Goal: Task Accomplishment & Management: Manage account settings

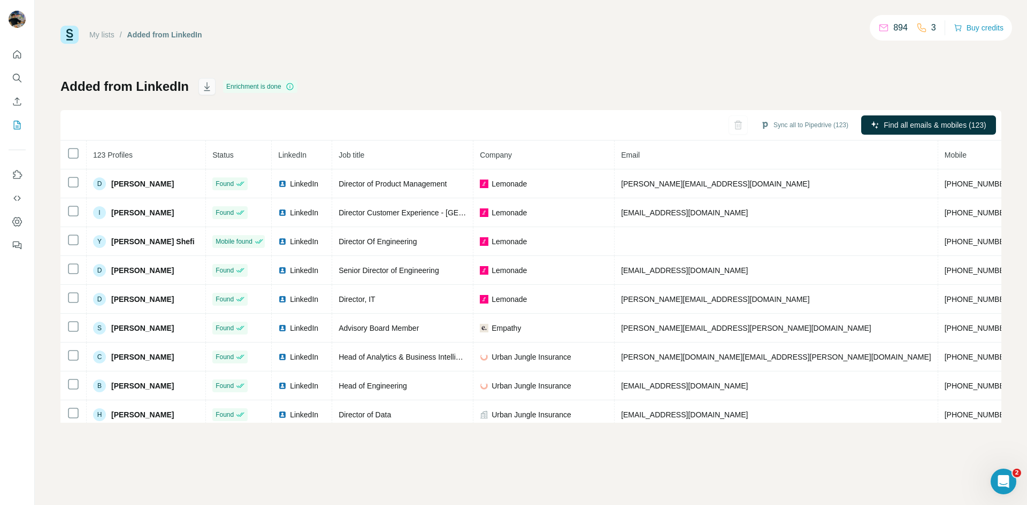
click at [203, 89] on icon "button" at bounding box center [207, 86] width 11 height 11
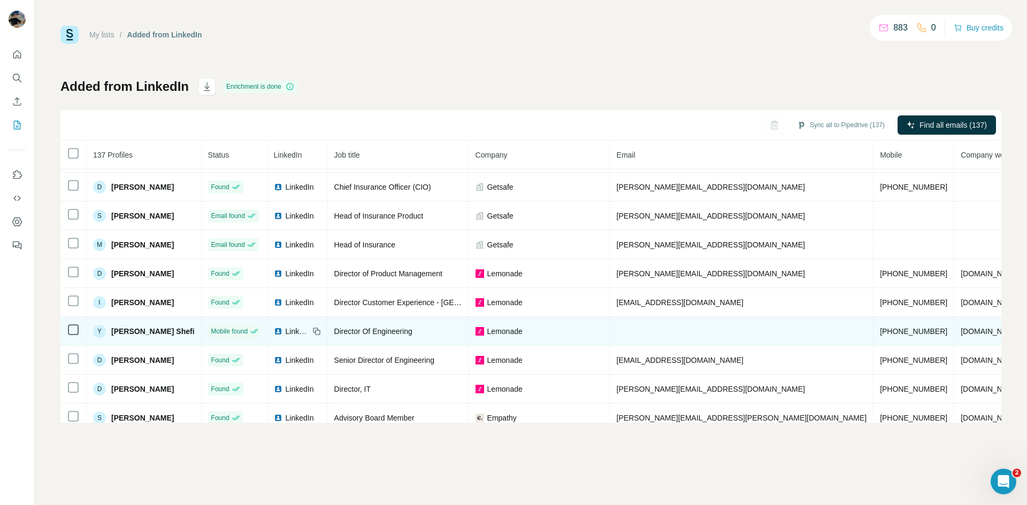
scroll to position [321, 0]
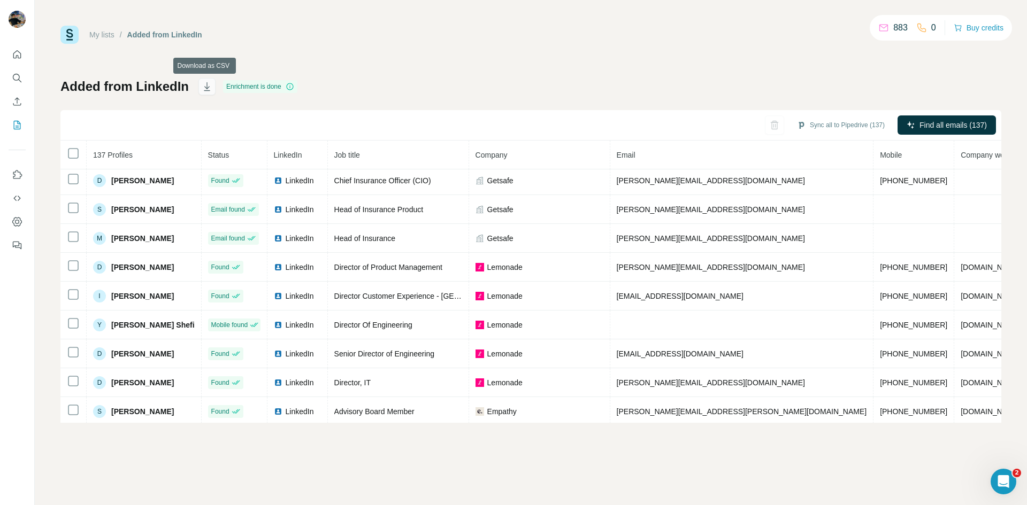
click at [205, 85] on icon "button" at bounding box center [207, 86] width 6 height 9
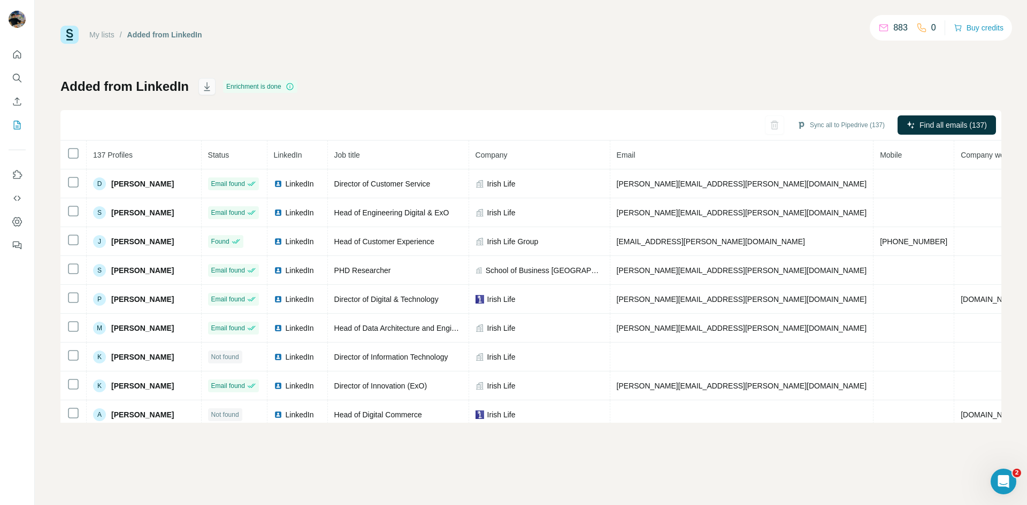
click at [204, 84] on icon "button" at bounding box center [207, 86] width 11 height 11
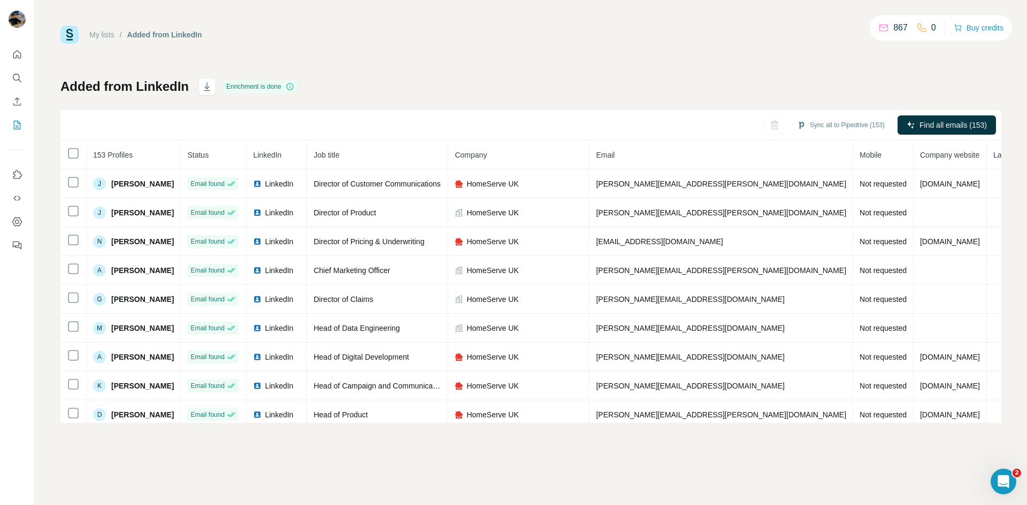
click at [893, 28] on p "867" at bounding box center [900, 27] width 14 height 13
click at [879, 28] on icon at bounding box center [883, 27] width 11 height 11
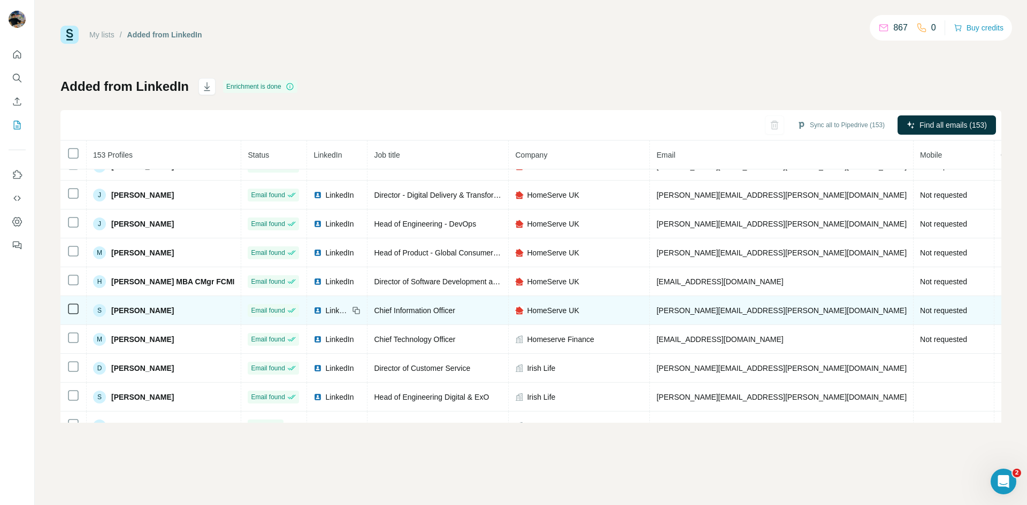
scroll to position [276, 0]
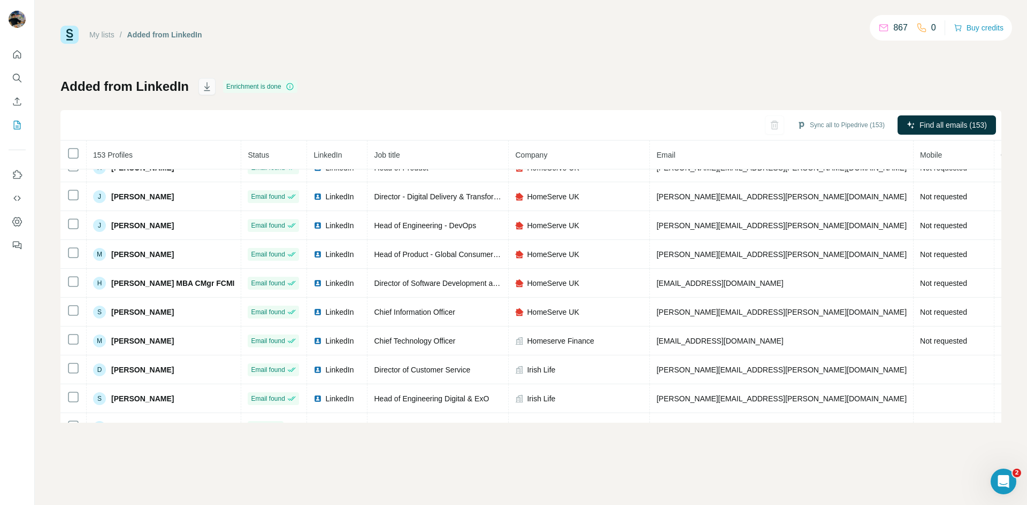
click at [211, 88] on button "button" at bounding box center [206, 86] width 17 height 17
